Goal: Task Accomplishment & Management: Use online tool/utility

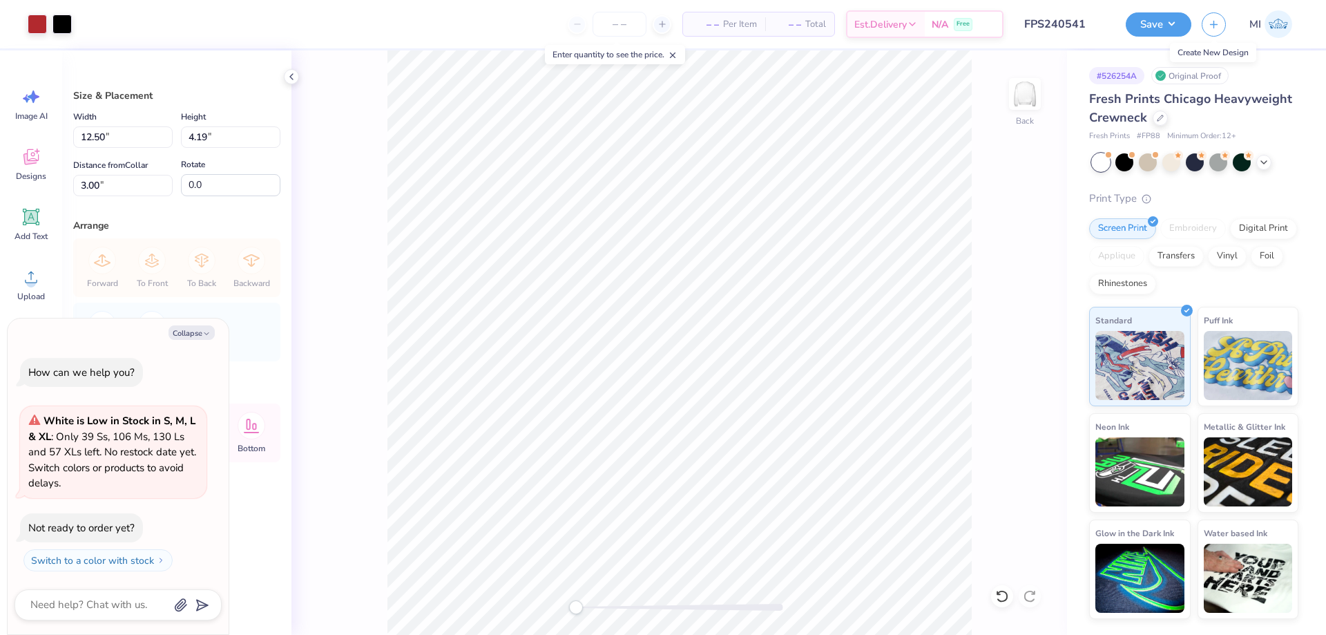
click at [1214, 23] on line "button" at bounding box center [1214, 24] width 0 height 7
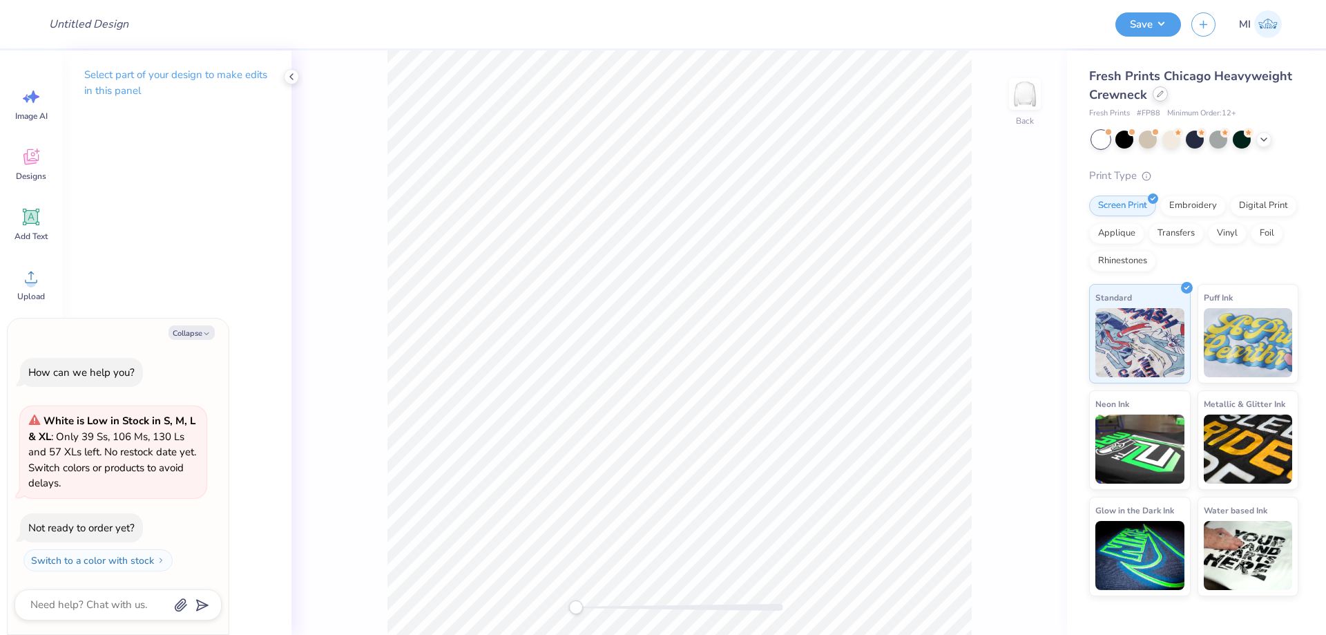
click at [1155, 98] on div at bounding box center [1160, 93] width 15 height 15
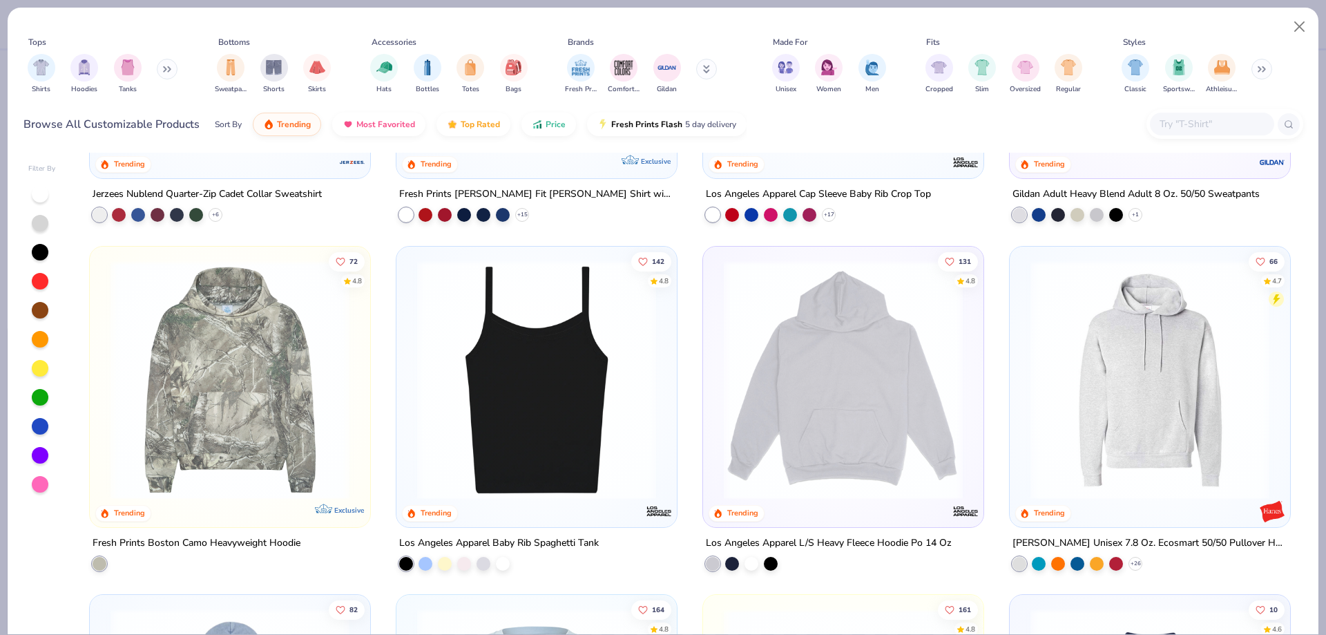
scroll to position [1732, 0]
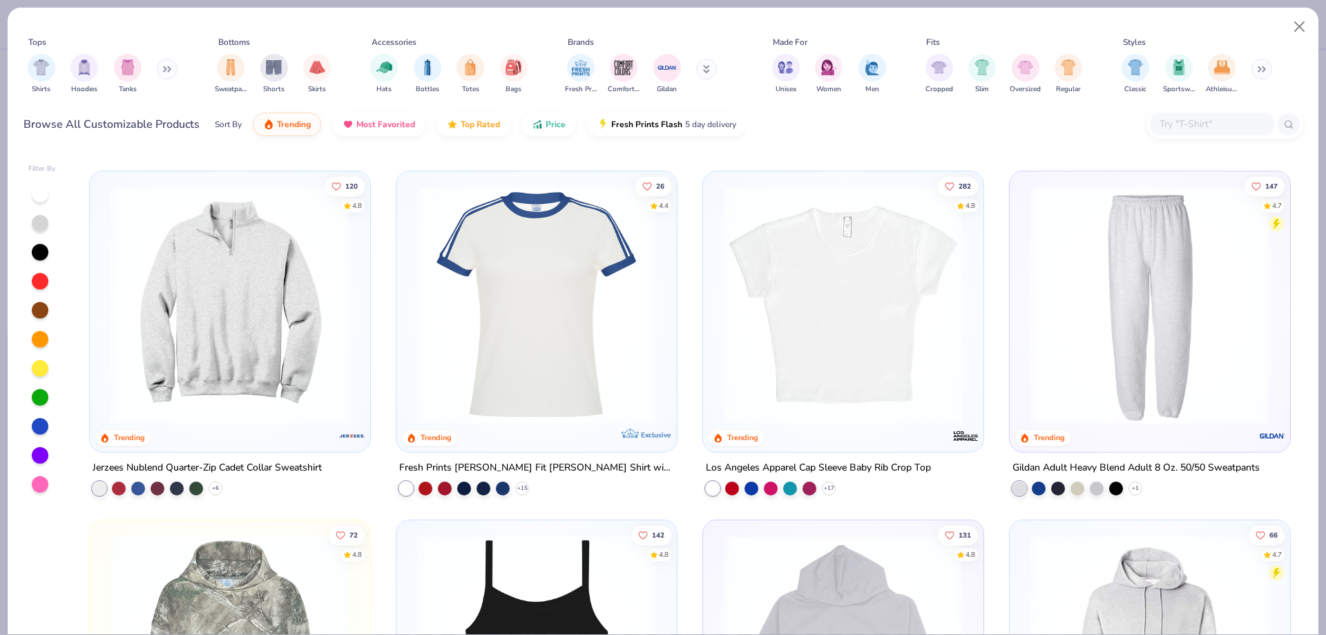
click at [857, 308] on img at bounding box center [843, 304] width 253 height 239
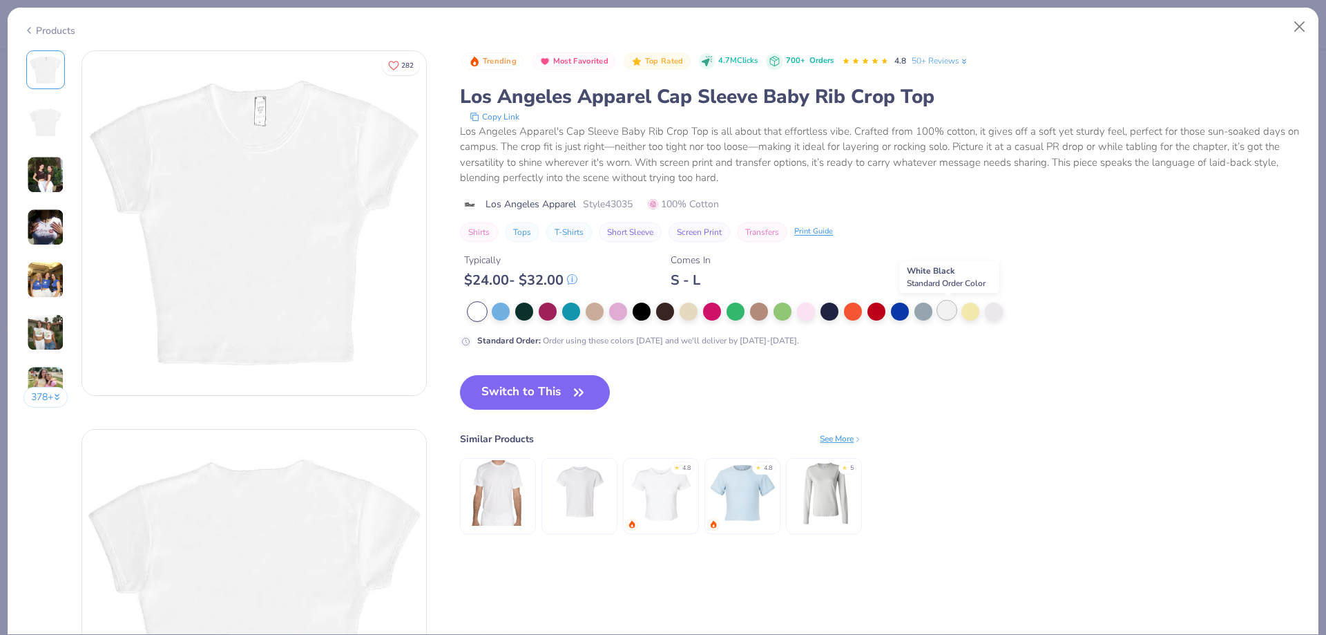
click at [950, 313] on div at bounding box center [947, 310] width 18 height 18
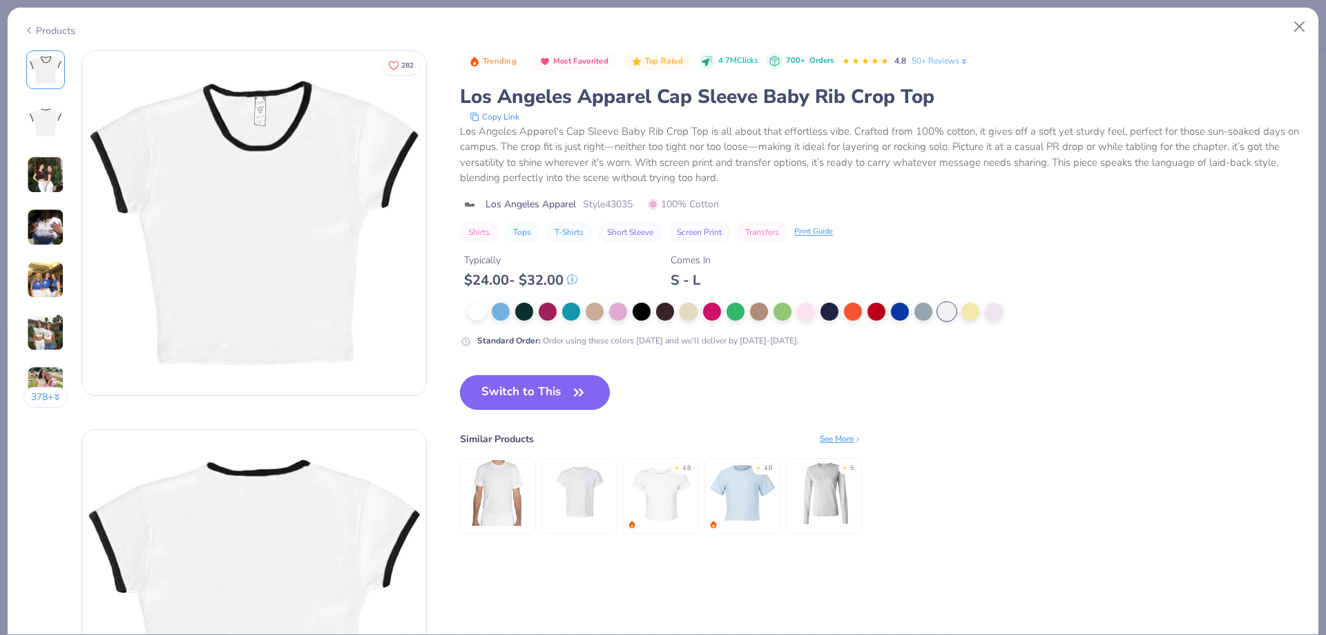
click at [534, 390] on button "Switch to This" at bounding box center [535, 392] width 150 height 35
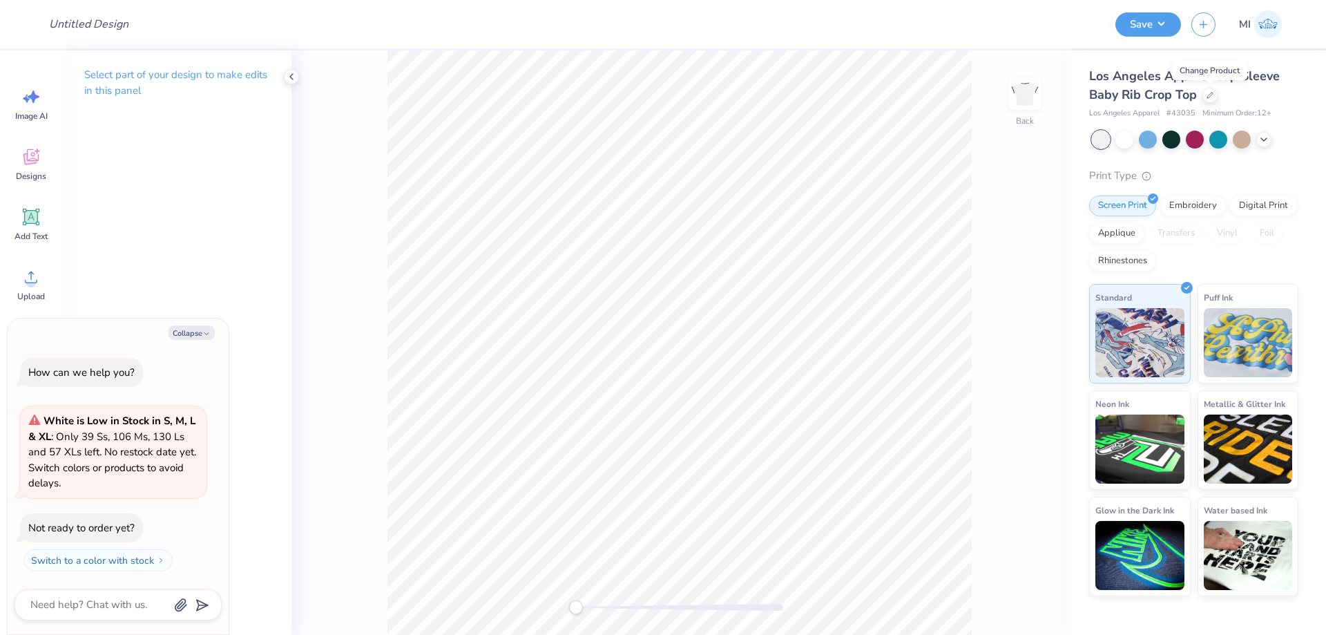
click at [145, 21] on div "Design Title" at bounding box center [571, 24] width 1067 height 48
type textarea "x"
click at [88, 24] on input "Design Title" at bounding box center [105, 24] width 135 height 28
paste input "FPS240641"
type input "FPS240641"
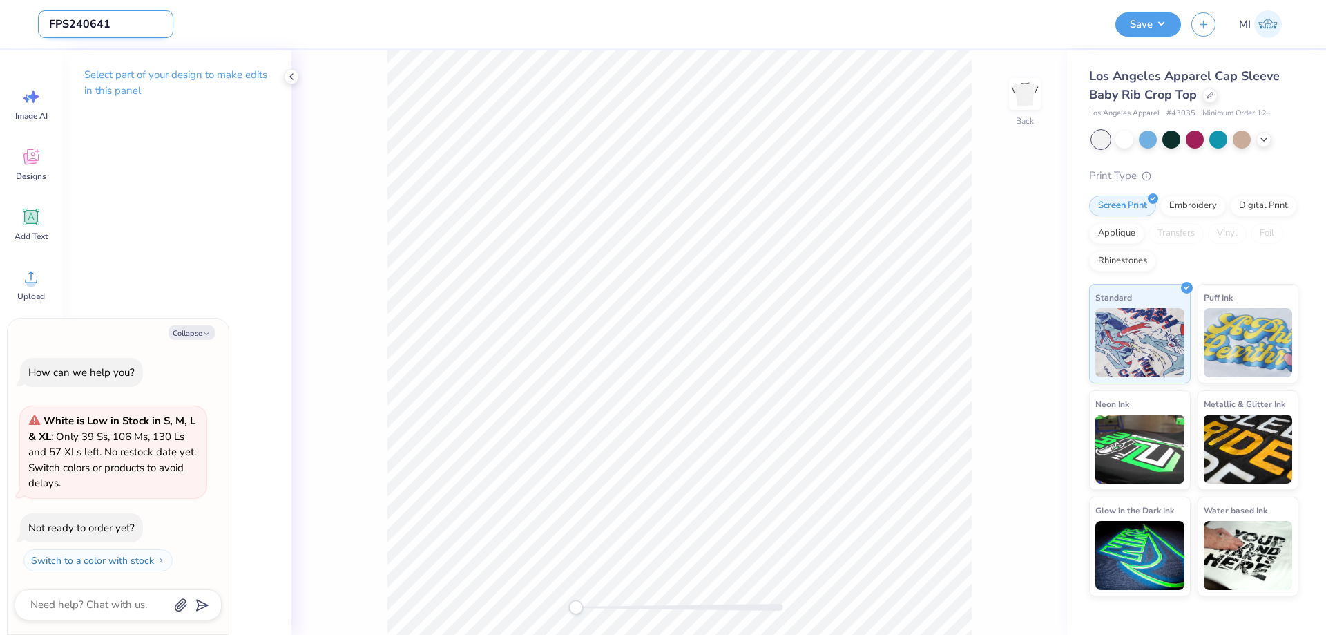
type textarea "x"
type input "FPS240641"
click at [293, 77] on icon at bounding box center [291, 76] width 11 height 11
click at [190, 332] on button "Collapse" at bounding box center [192, 332] width 46 height 15
type textarea "x"
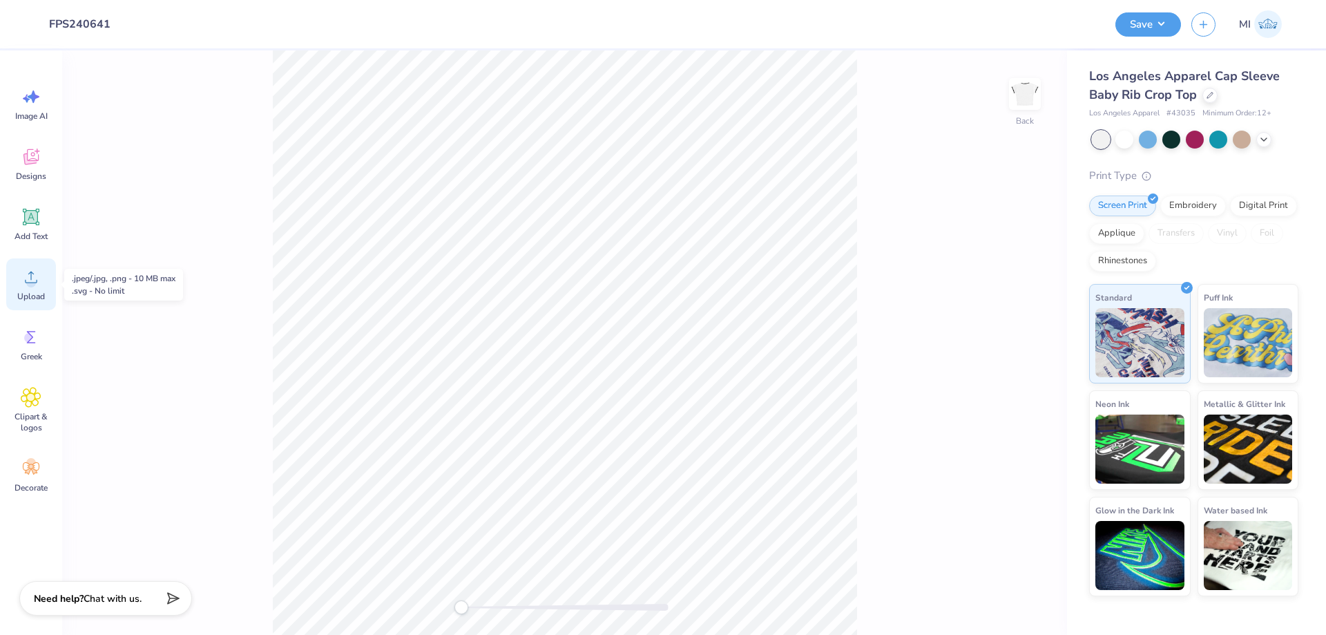
click at [41, 281] on div "Upload" at bounding box center [31, 284] width 50 height 52
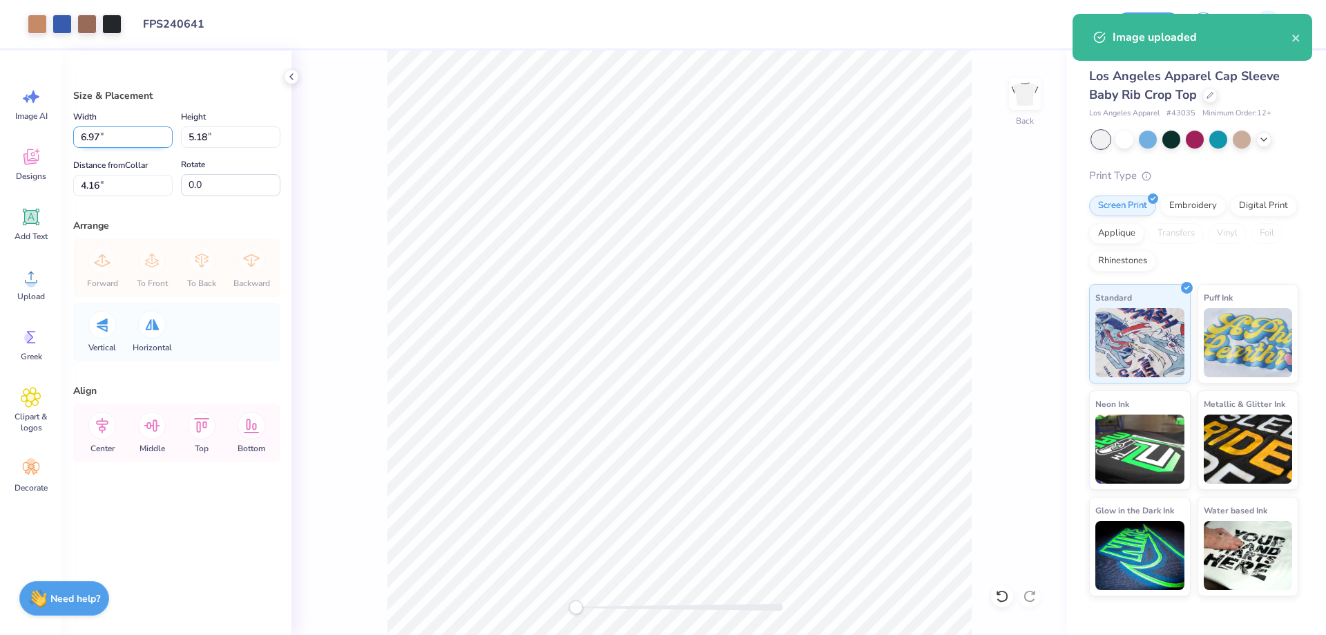
drag, startPoint x: 144, startPoint y: 142, endPoint x: 0, endPoint y: 133, distance: 144.6
click at [73, 133] on input "6.97" at bounding box center [122, 136] width 99 height 21
type input "7.00"
type input "5.20"
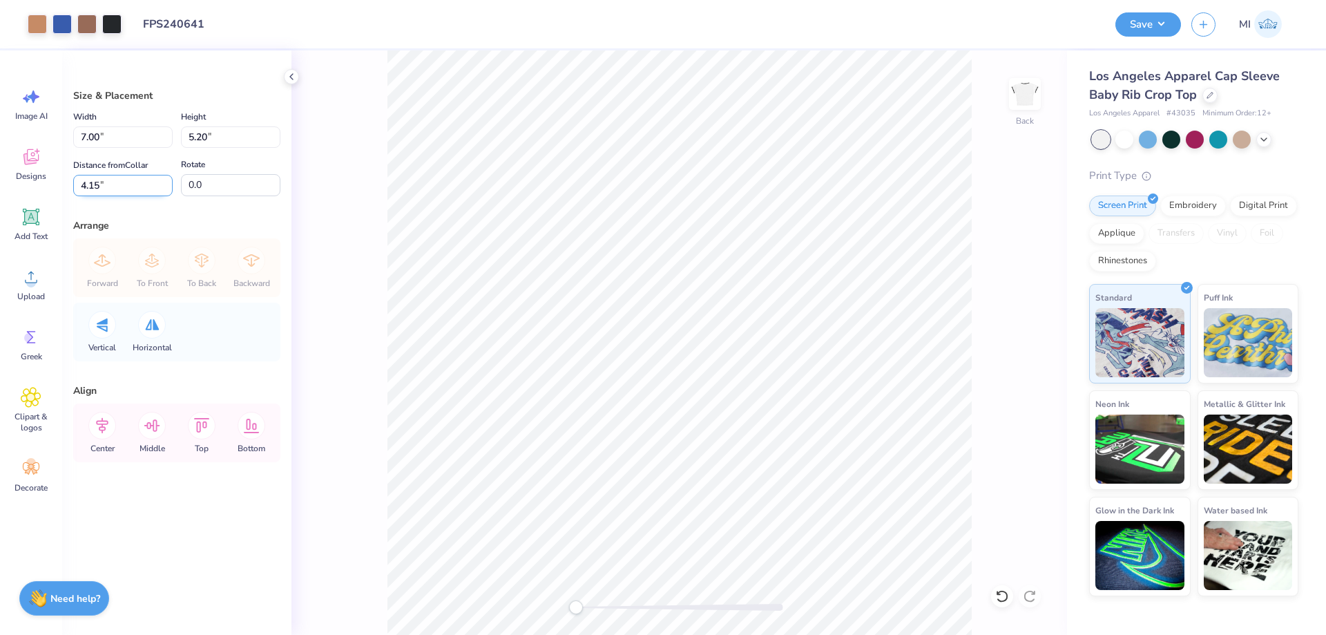
drag, startPoint x: 131, startPoint y: 186, endPoint x: 21, endPoint y: 191, distance: 109.9
click at [73, 191] on input "4.15" at bounding box center [122, 185] width 99 height 21
type input "2"
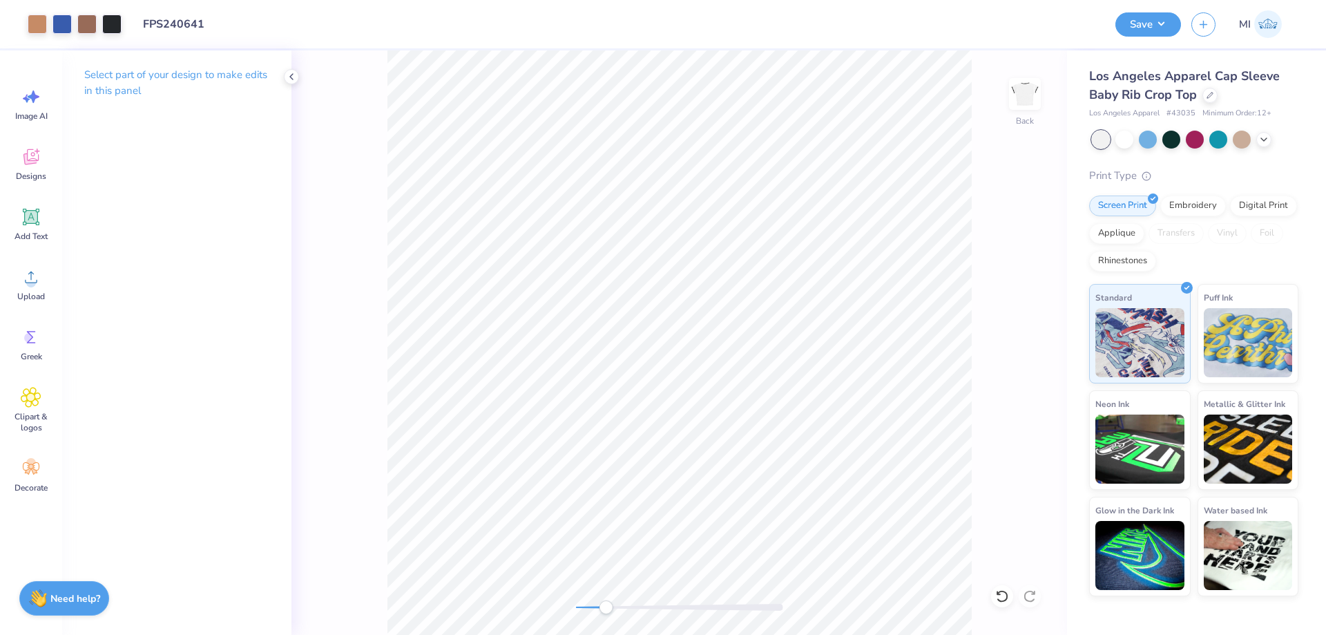
drag, startPoint x: 585, startPoint y: 606, endPoint x: 606, endPoint y: 611, distance: 21.3
click at [606, 611] on div at bounding box center [679, 607] width 207 height 7
click at [29, 231] on span "Add Text" at bounding box center [31, 236] width 33 height 11
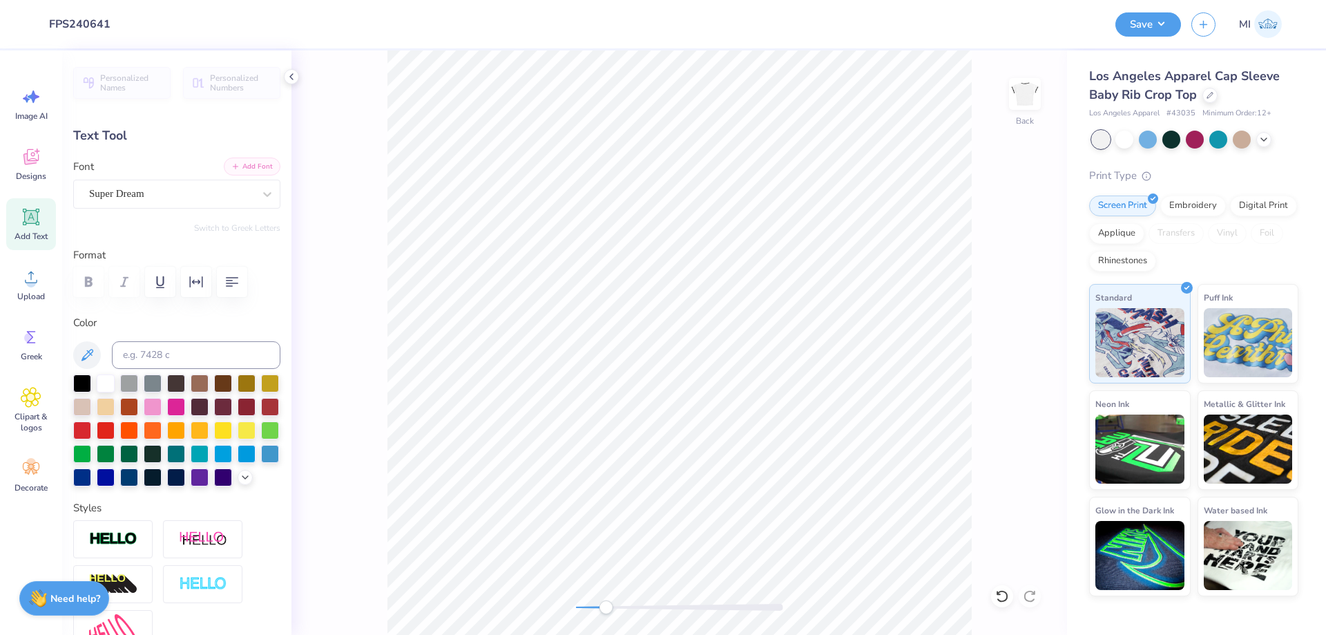
click at [260, 166] on button "Add Font" at bounding box center [252, 166] width 57 height 18
click at [210, 352] on input at bounding box center [196, 355] width 169 height 28
type input "426"
type input "1.61"
type input "0.43"
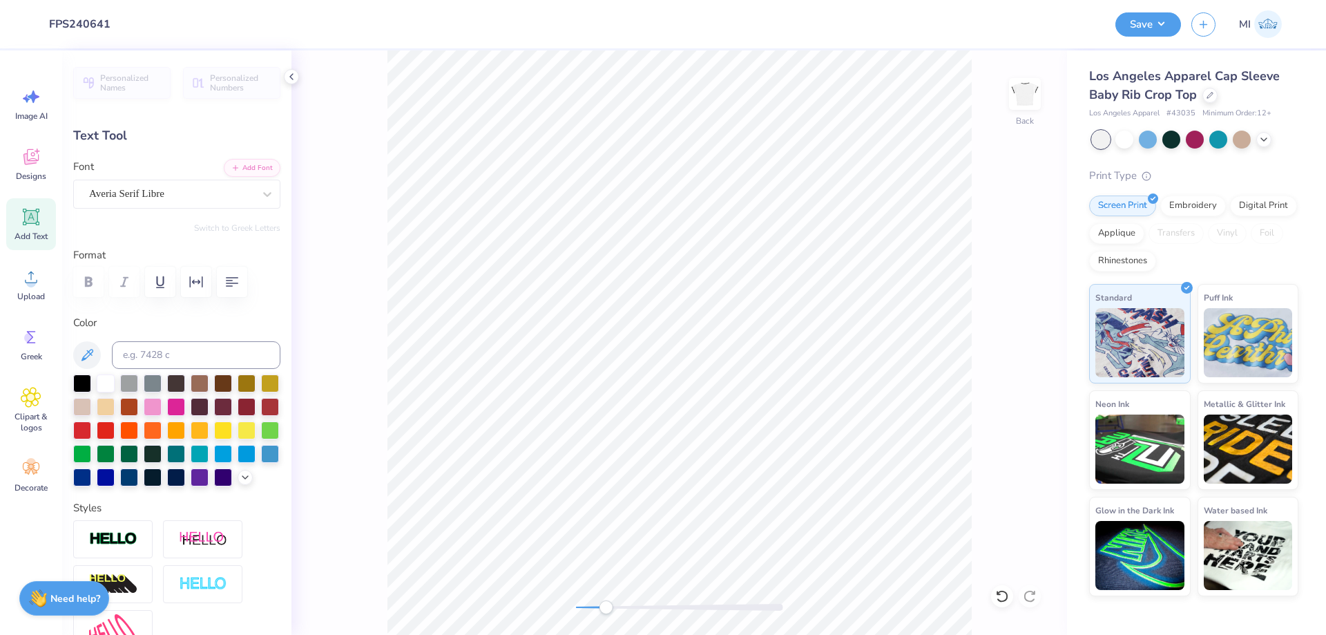
scroll to position [0, 2]
type textarea "Doing Good"
type input "3.32"
type input "0.59"
type input "6.45"
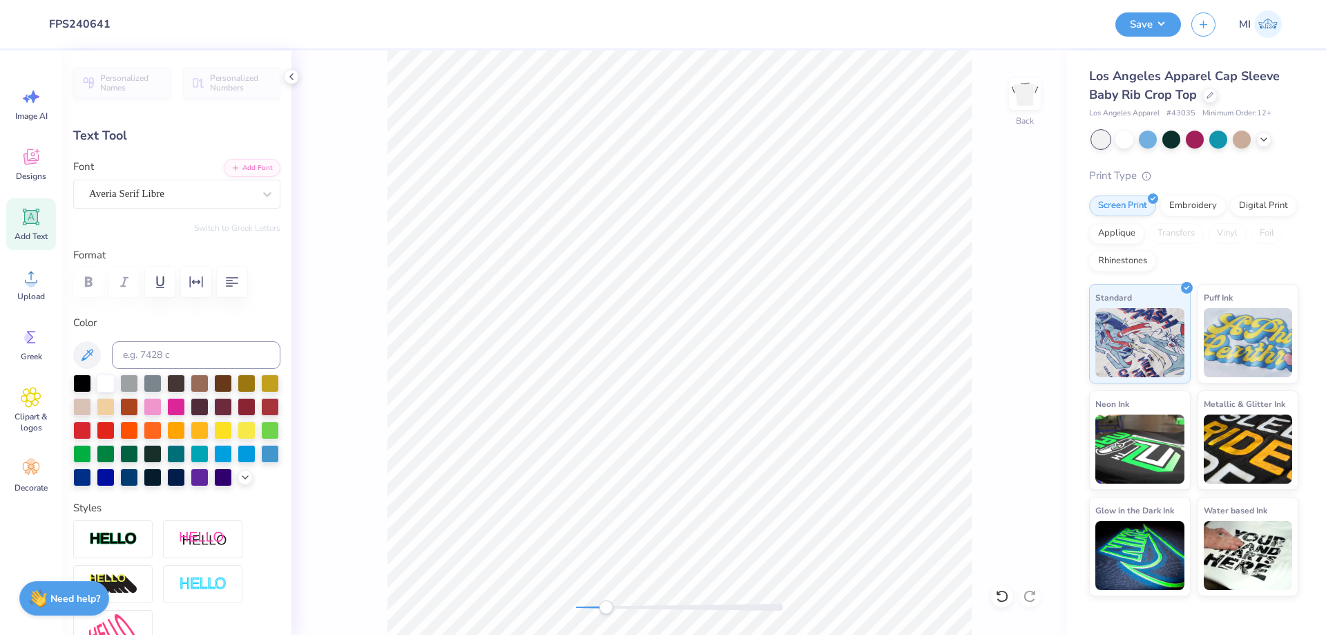
type input "2.28"
type input "0.41"
type input "6.46"
type textarea "Since [DATE]"
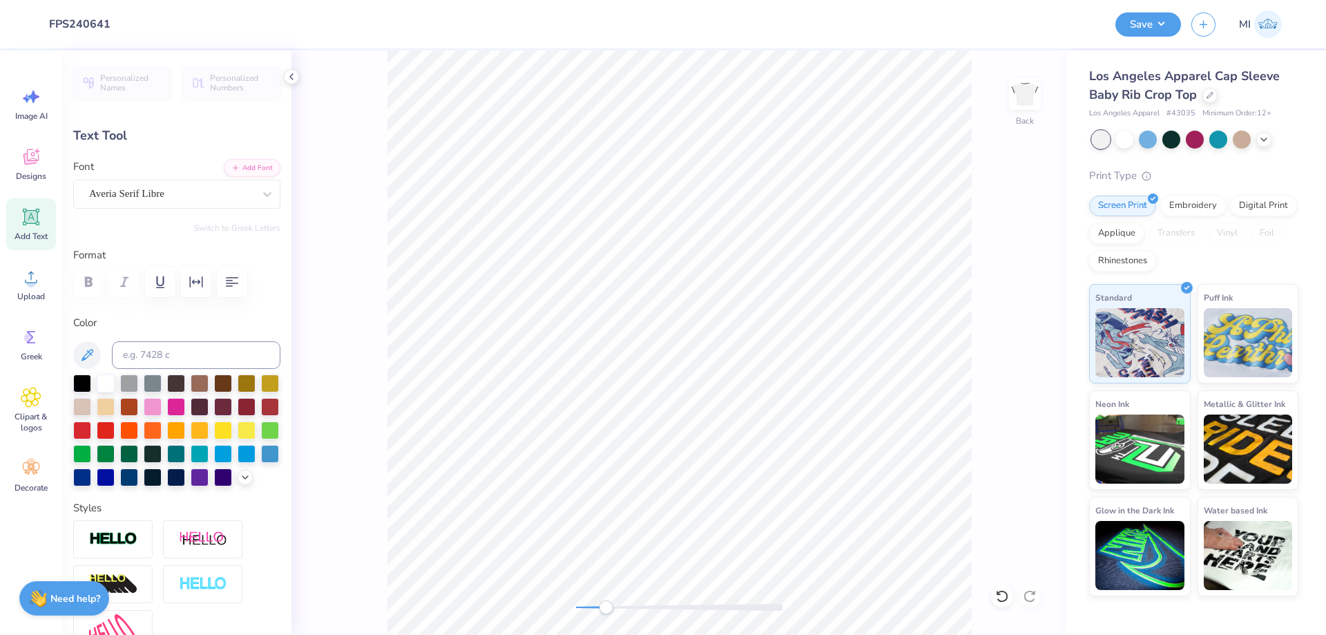
scroll to position [0, 2]
type input "1.99"
type input "0.32"
type input "6.50"
click at [646, 615] on div "Back" at bounding box center [679, 342] width 776 height 584
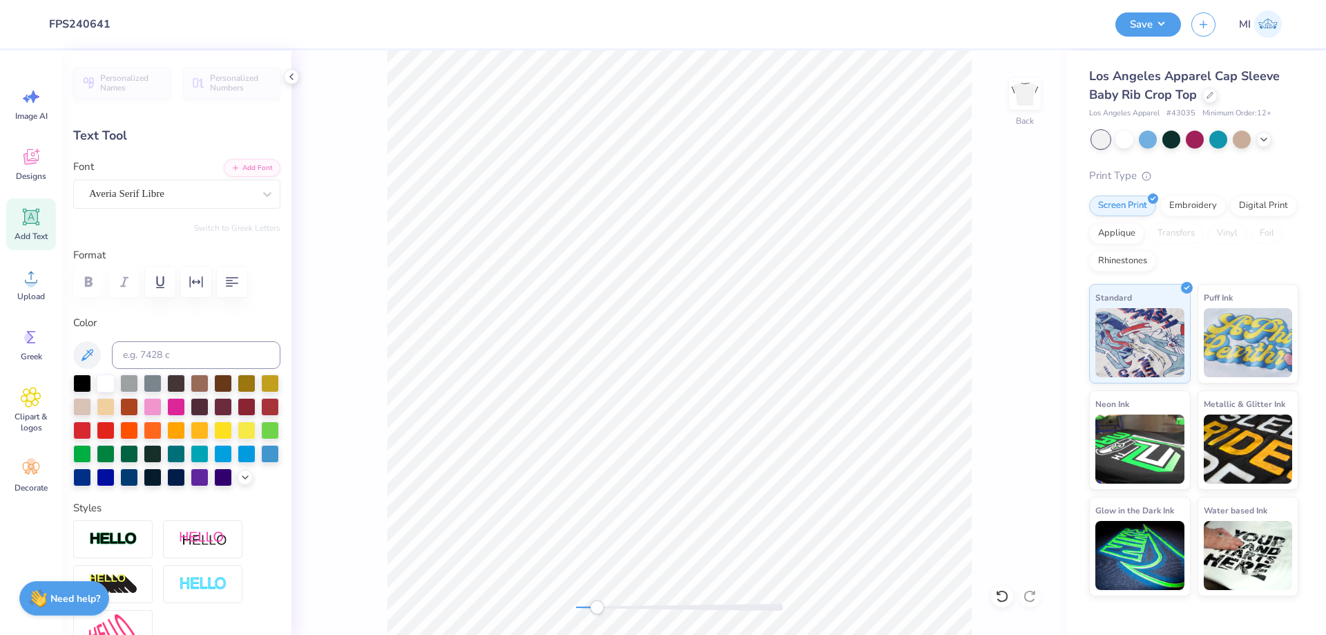
click at [578, 597] on div "Back" at bounding box center [679, 342] width 776 height 584
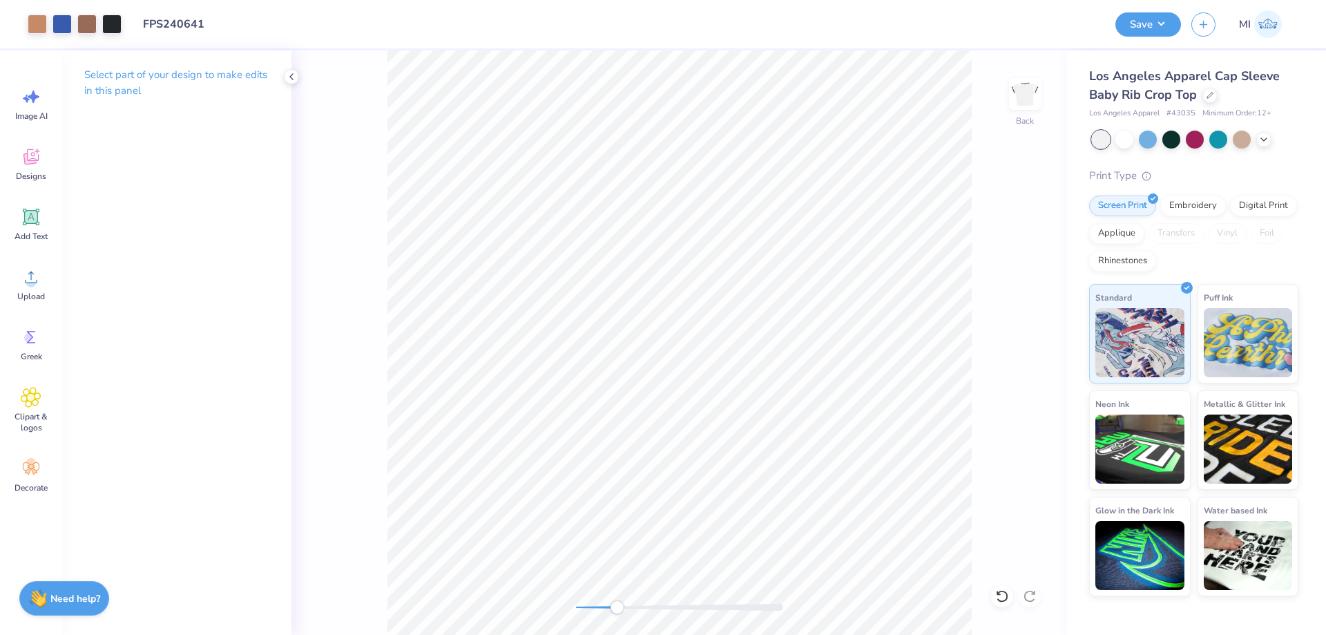
drag, startPoint x: 597, startPoint y: 604, endPoint x: 634, endPoint y: 602, distance: 36.6
click at [634, 604] on div at bounding box center [679, 607] width 207 height 7
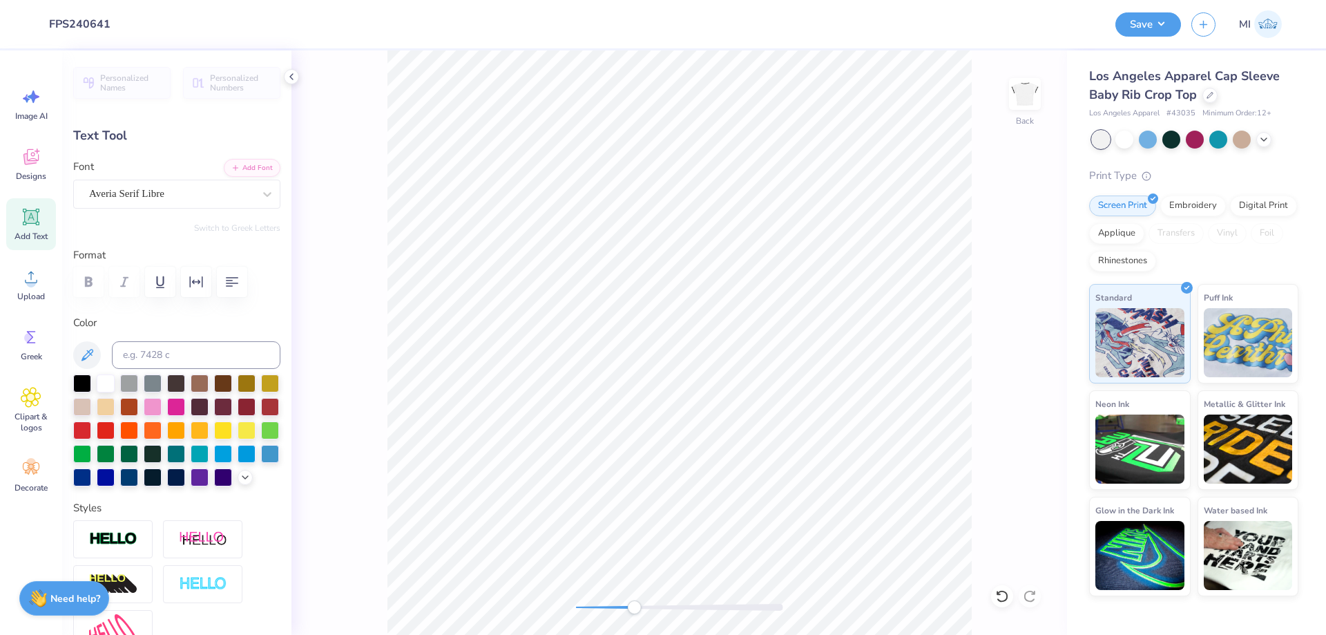
type input "2.07"
type input "0.37"
type input "6.49"
type input "1.99"
type input "0.32"
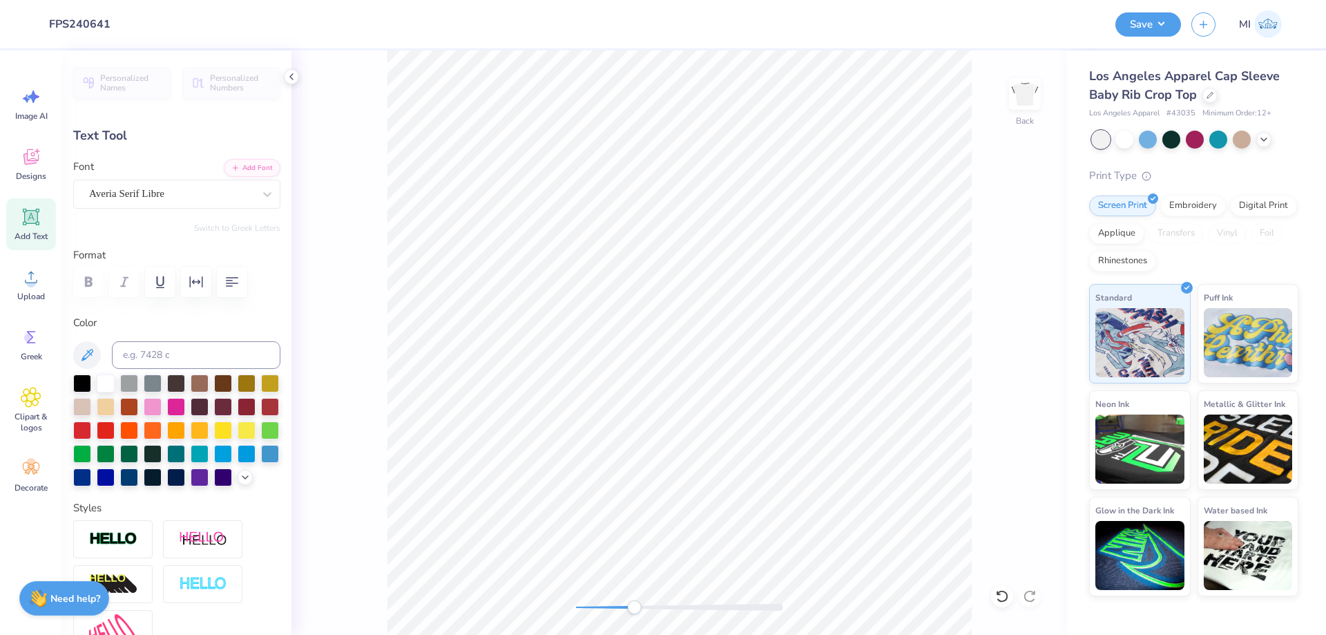
type input "6.43"
type input "2.07"
type input "0.37"
type input "6.48"
type textarea "Since [DATE]"
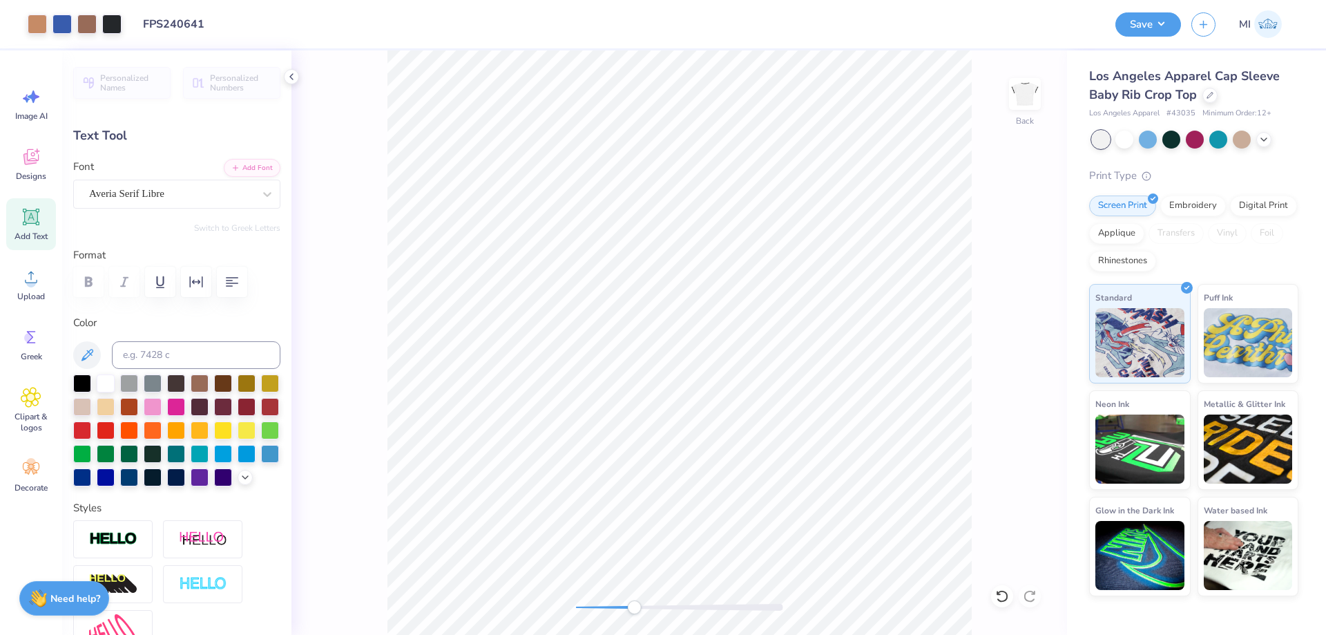
type input "1.81"
type input "0.29"
type input "6.52"
click at [536, 597] on div "Back" at bounding box center [679, 342] width 776 height 584
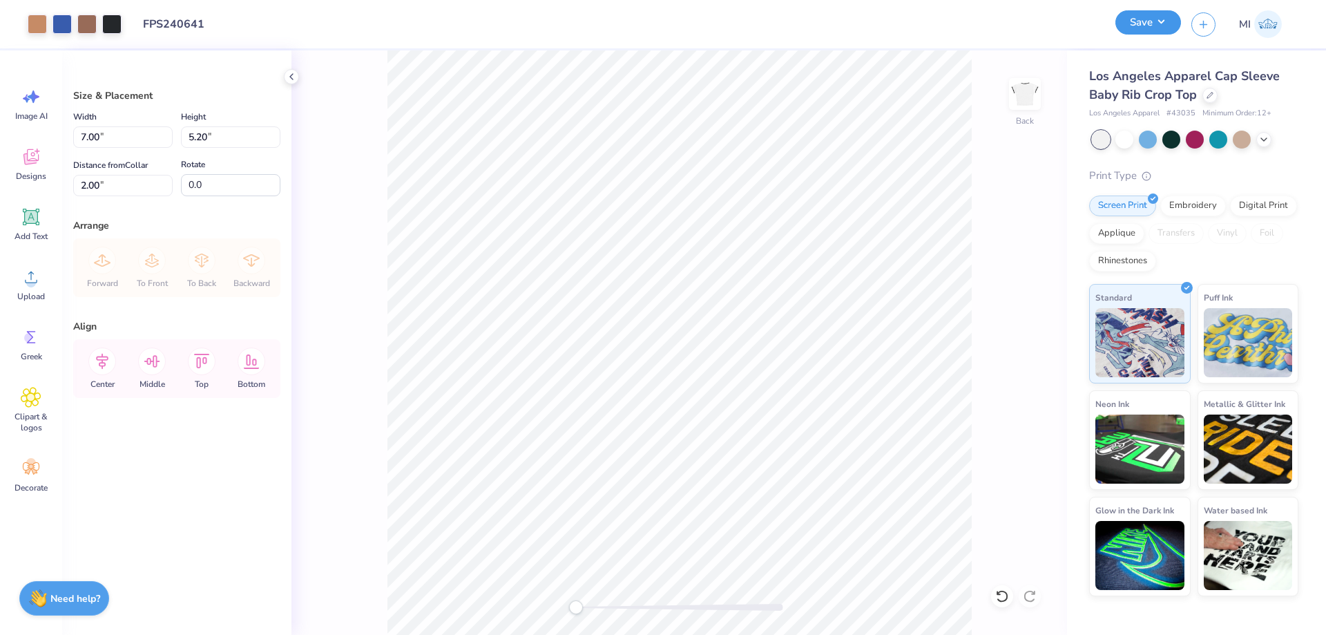
click at [1144, 28] on button "Save" at bounding box center [1148, 22] width 66 height 24
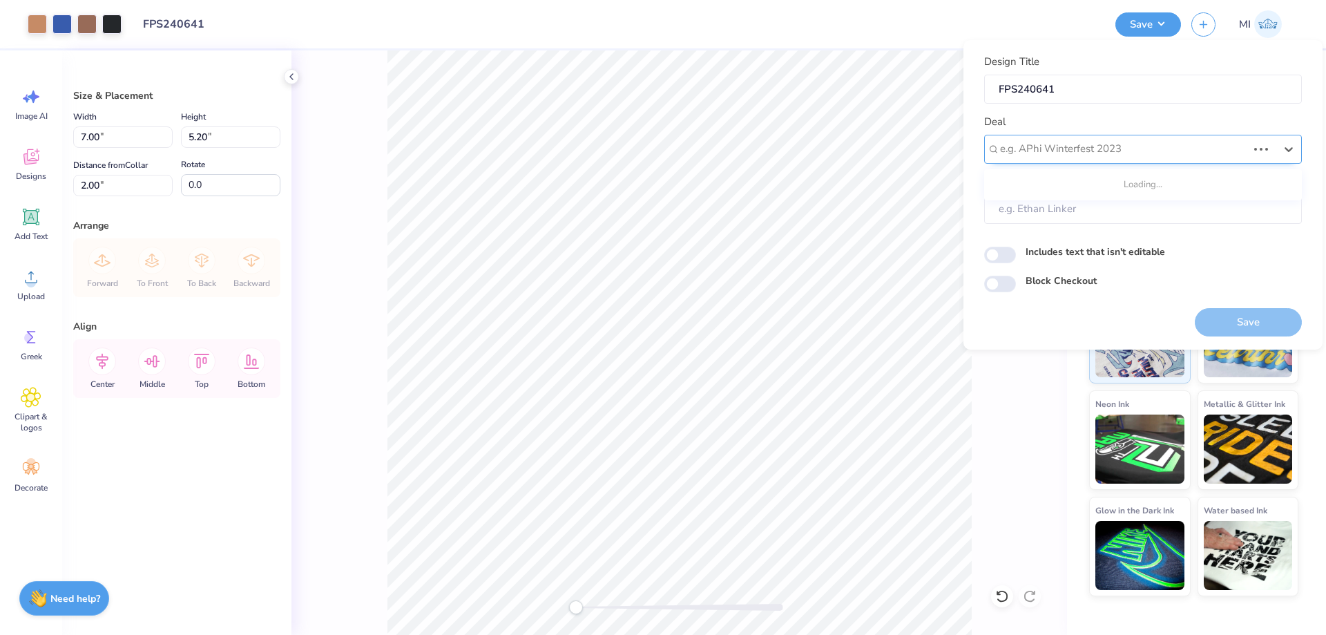
click at [1176, 135] on div "e.g. APhi Winterfest 2023" at bounding box center [1143, 149] width 318 height 29
click at [1161, 175] on div "Design Tool Gallery" at bounding box center [1143, 186] width 307 height 23
type input "Design Tool Gallery"
type input "Design Tool Gallery User"
drag, startPoint x: 1231, startPoint y: 325, endPoint x: 531, endPoint y: 3, distance: 770.1
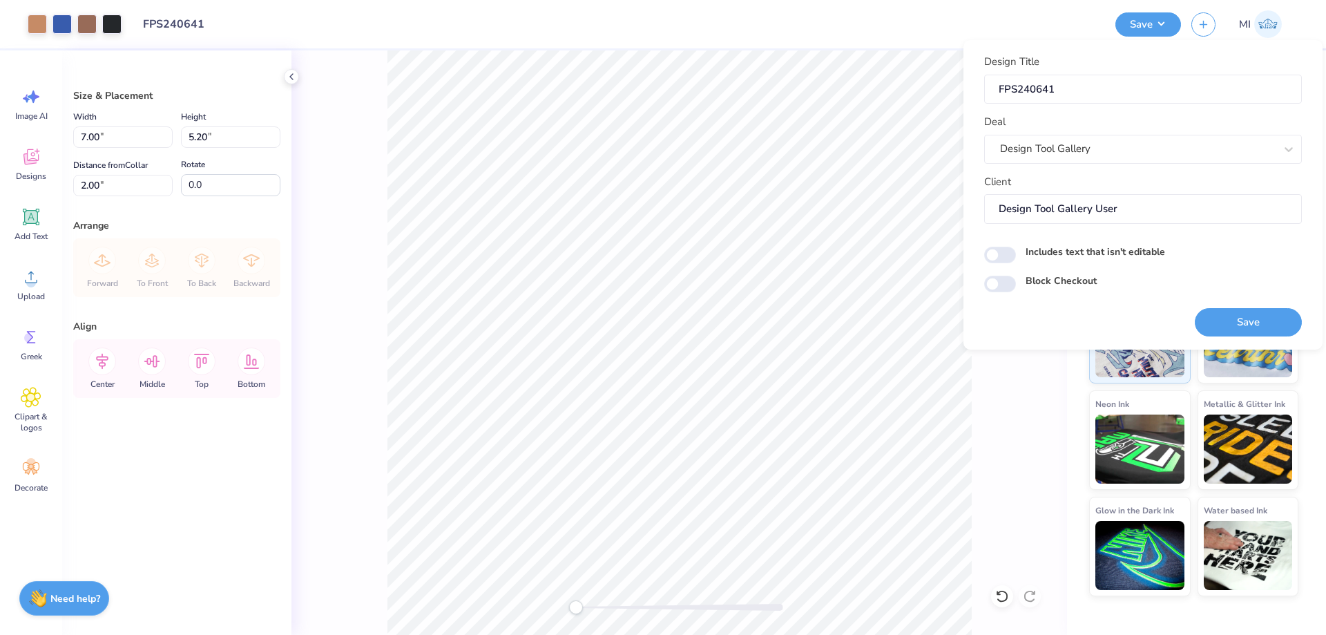
click at [1230, 325] on button "Save" at bounding box center [1248, 322] width 107 height 28
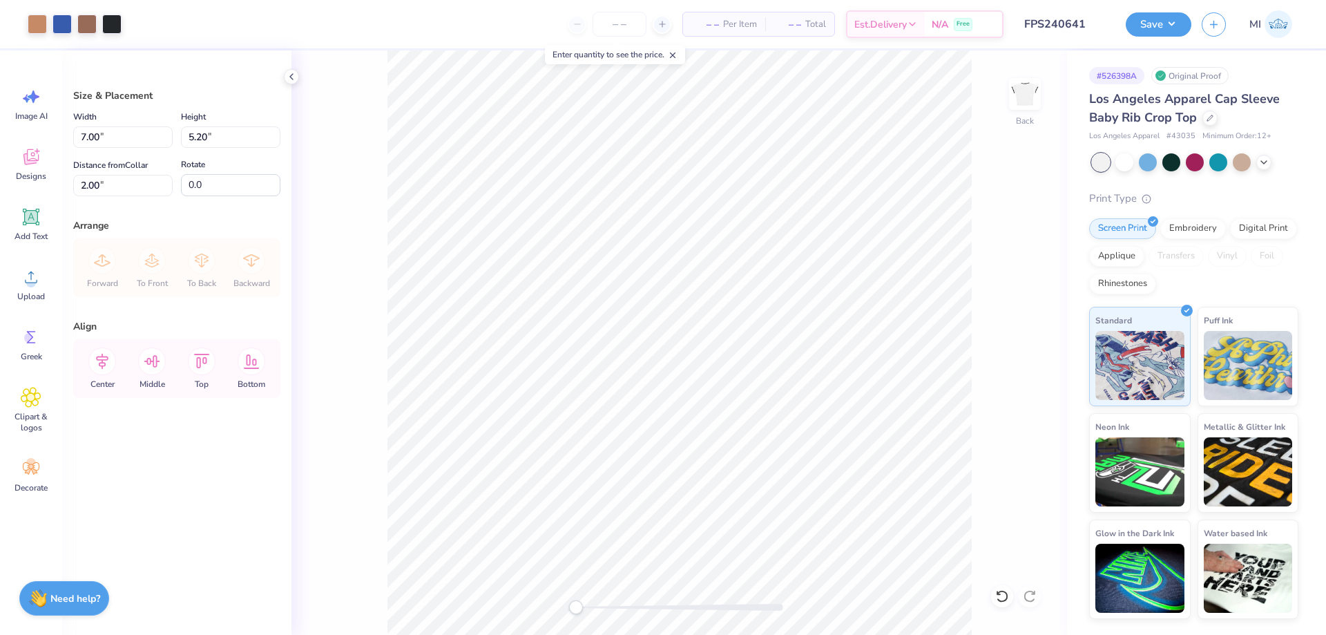
drag, startPoint x: 1171, startPoint y: 23, endPoint x: 1173, endPoint y: 39, distance: 15.4
click at [1171, 26] on button "Save" at bounding box center [1159, 24] width 66 height 24
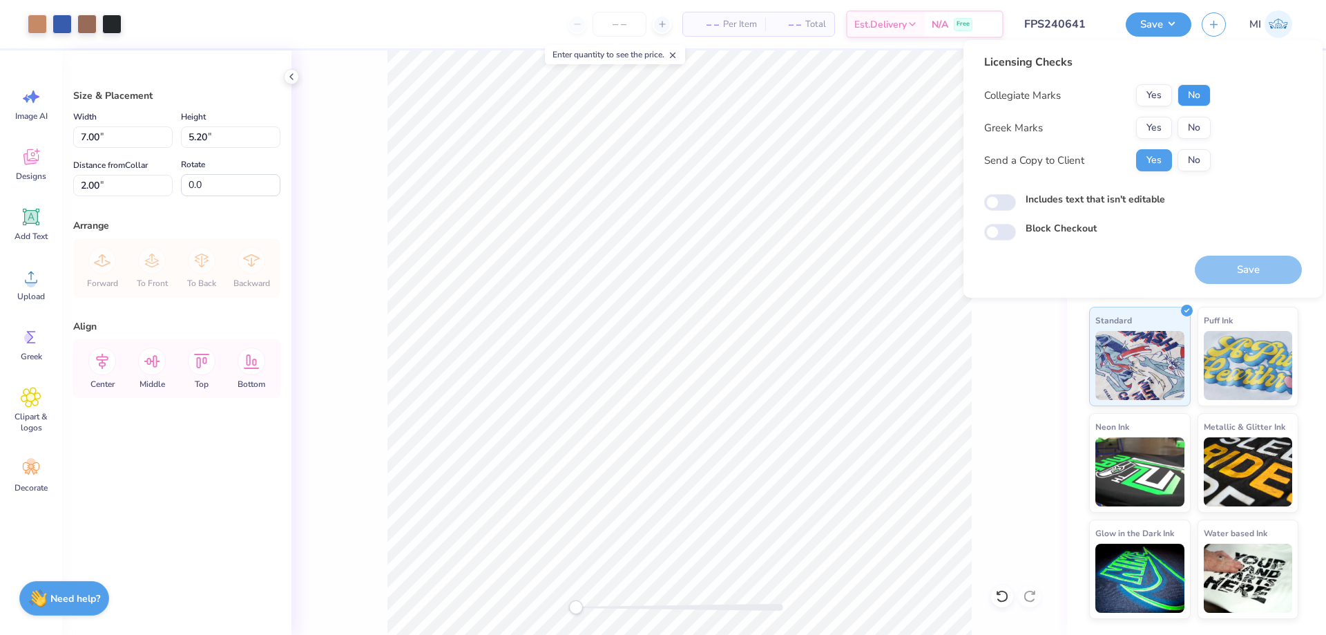
click at [1198, 99] on button "No" at bounding box center [1194, 95] width 33 height 22
click at [1166, 119] on button "Yes" at bounding box center [1154, 128] width 36 height 22
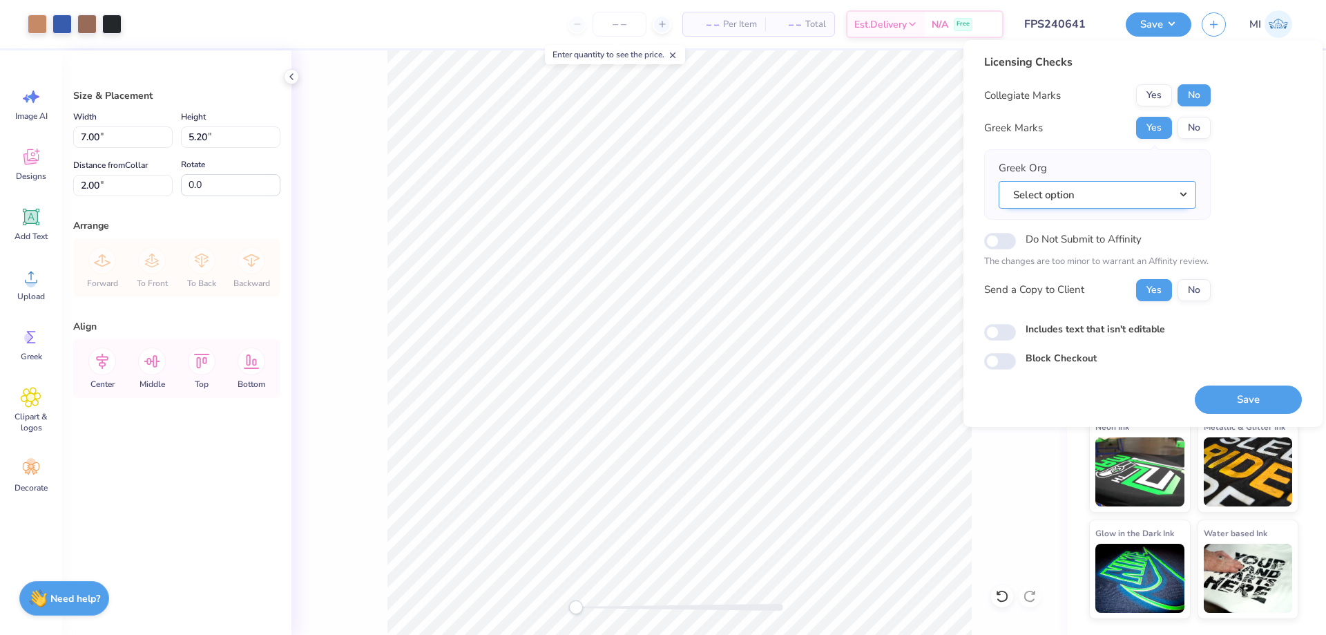
click at [1149, 202] on button "Select option" at bounding box center [1098, 195] width 198 height 28
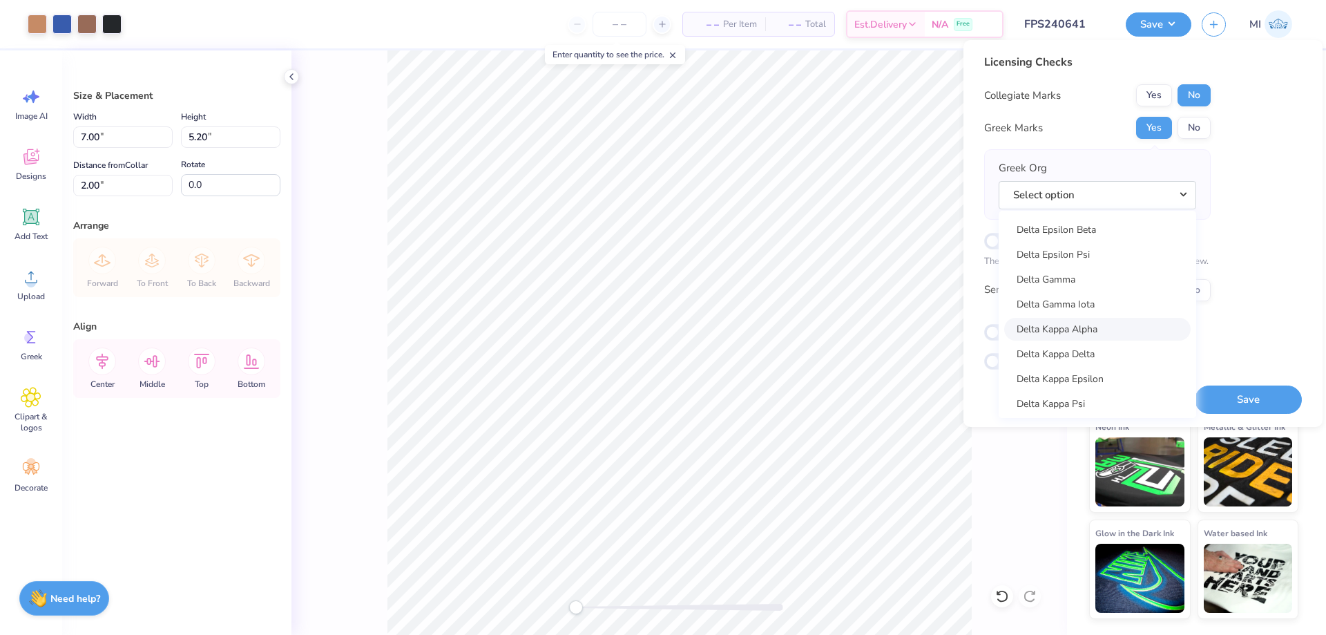
scroll to position [3149, 0]
click at [1100, 294] on link "Delta Gamma" at bounding box center [1097, 285] width 186 height 23
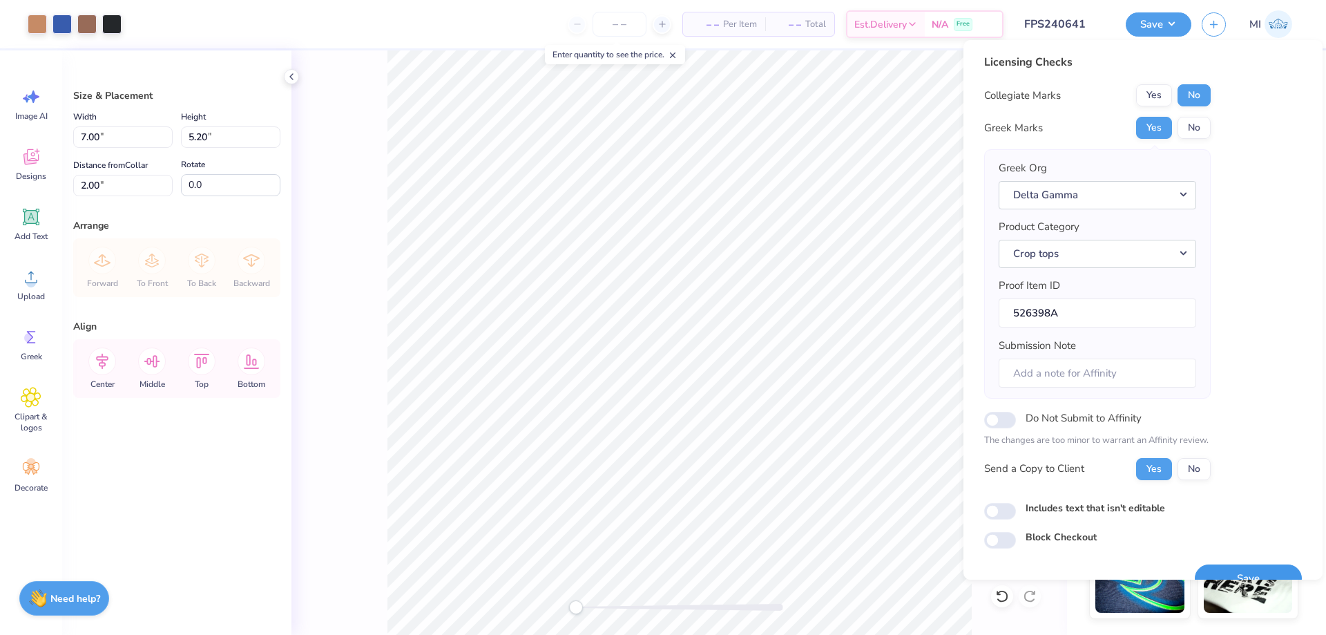
click at [1248, 570] on button "Save" at bounding box center [1248, 578] width 107 height 28
